Goal: Information Seeking & Learning: Learn about a topic

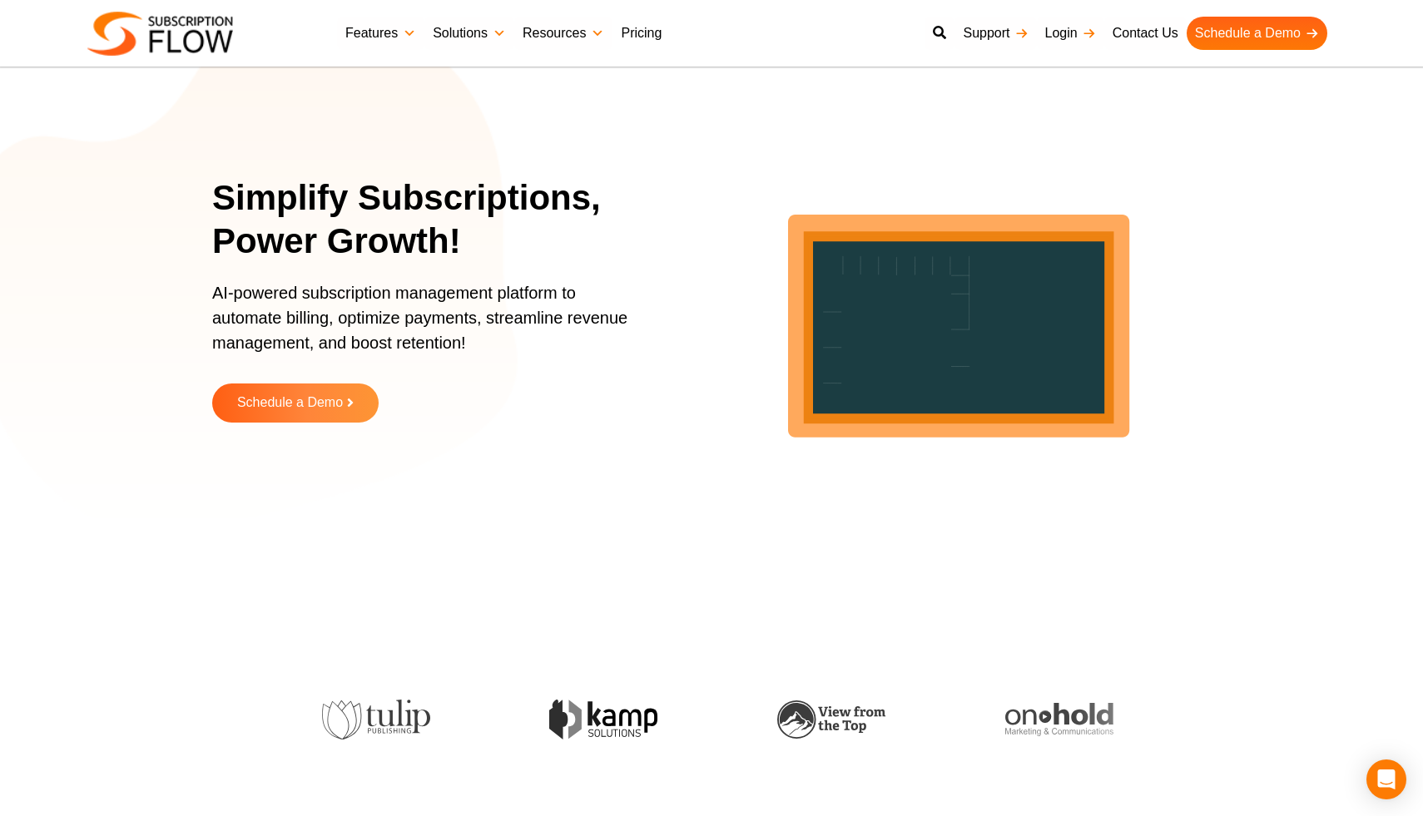
click at [627, 36] on link "Pricing" at bounding box center [641, 33] width 57 height 33
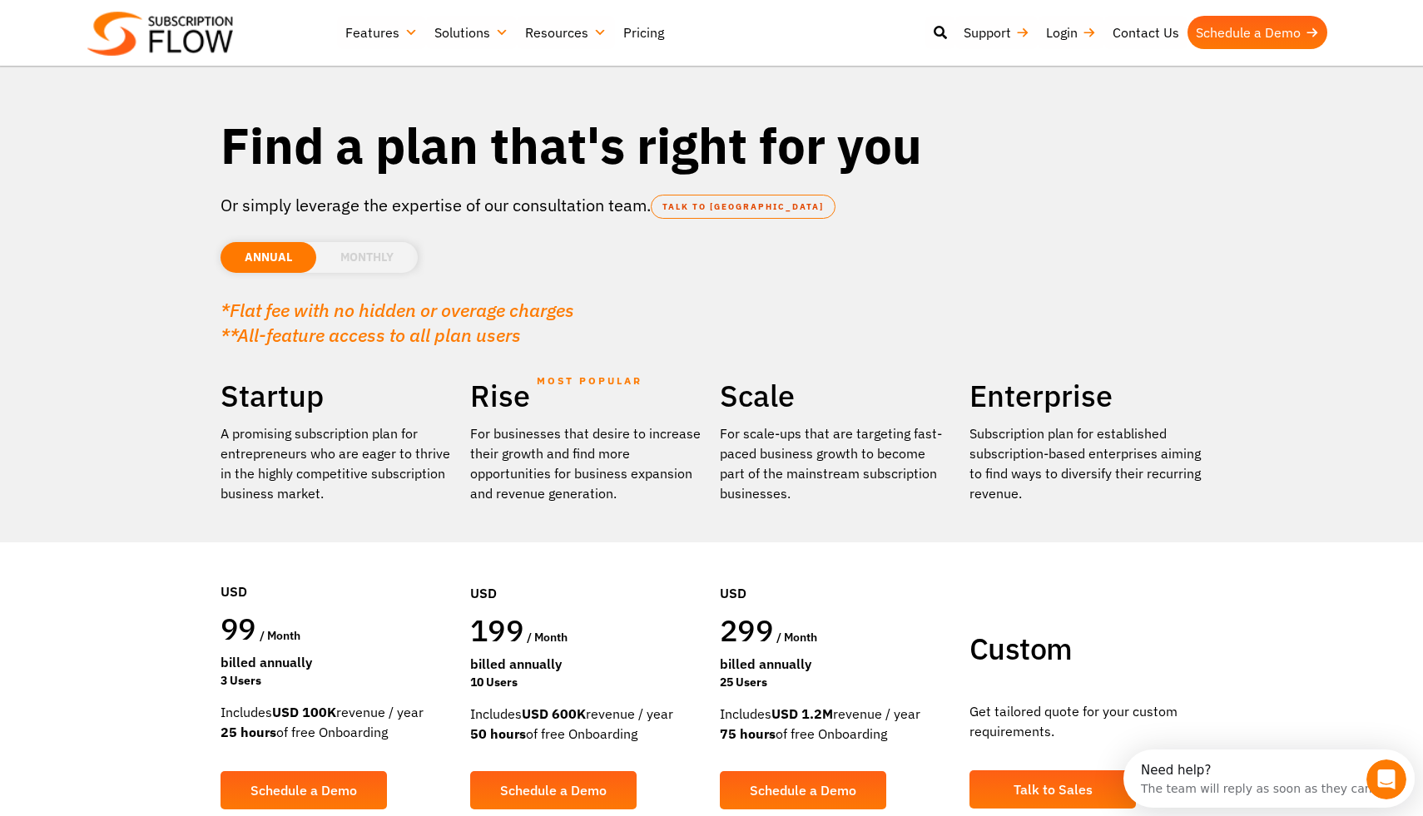
click at [351, 259] on li "MONTHLY" at bounding box center [367, 257] width 102 height 31
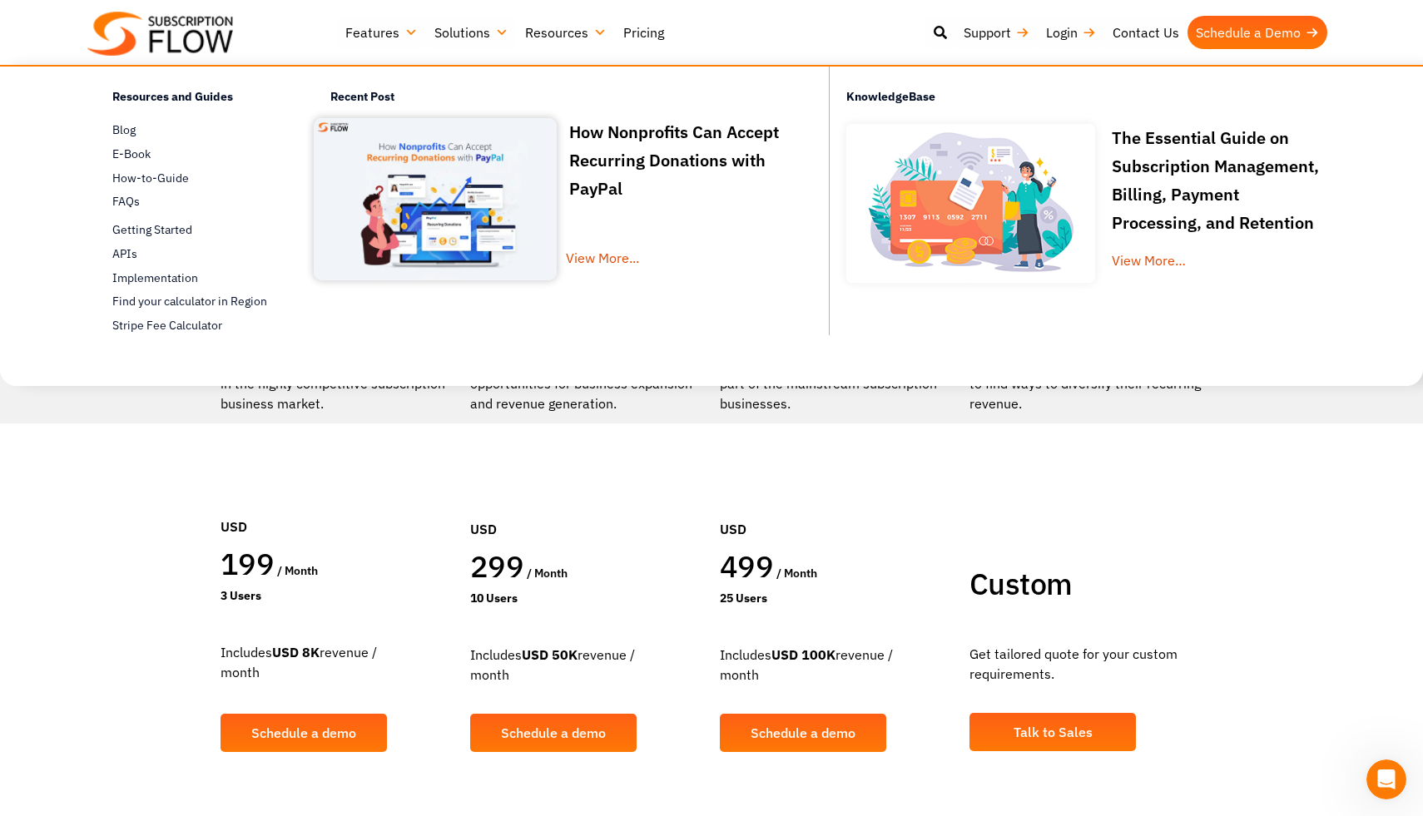
scroll to position [131, 0]
